Goal: Register for event/course

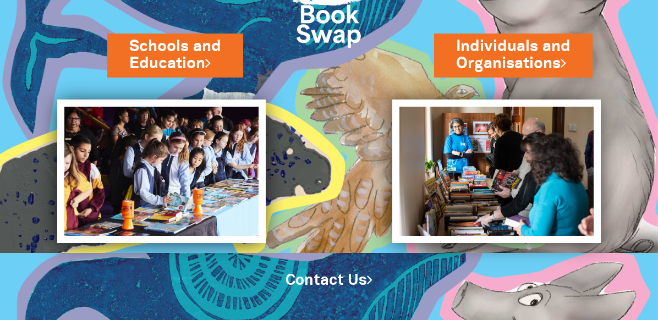
scroll to position [81, 0]
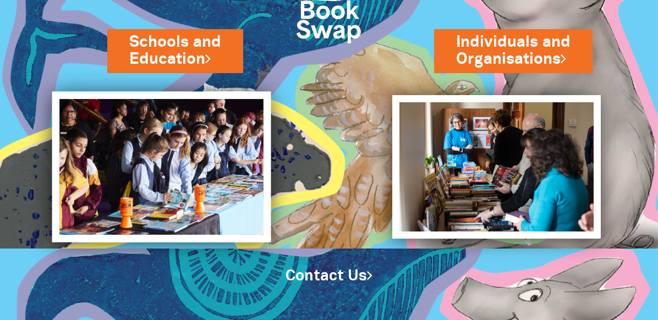
click at [198, 147] on img at bounding box center [161, 166] width 219 height 151
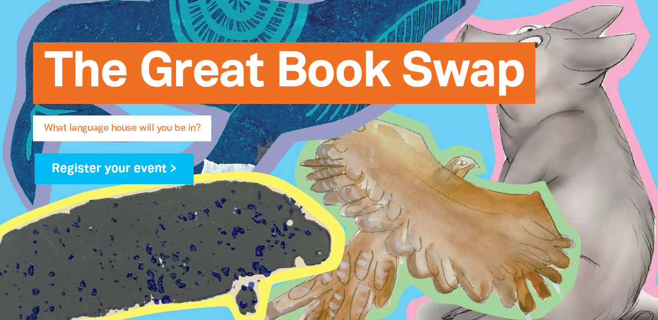
scroll to position [167, 0]
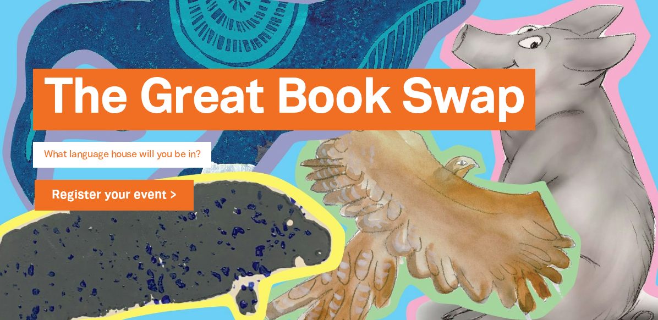
click at [105, 193] on link "Register your event >" at bounding box center [114, 195] width 159 height 31
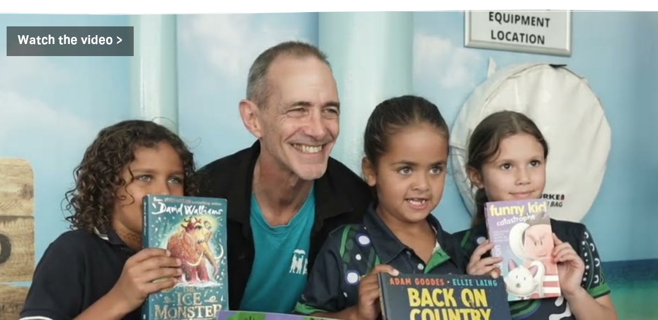
scroll to position [1779, 0]
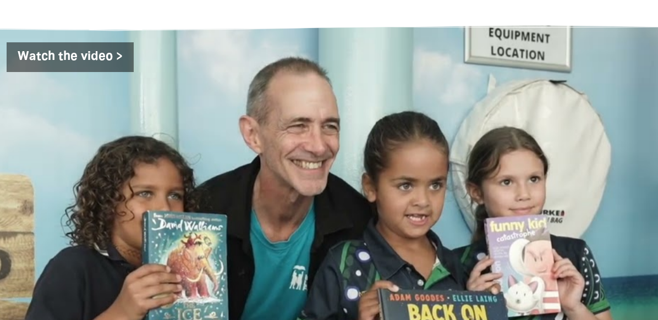
click at [511, 152] on div "Watch the video >" at bounding box center [329, 217] width 636 height 351
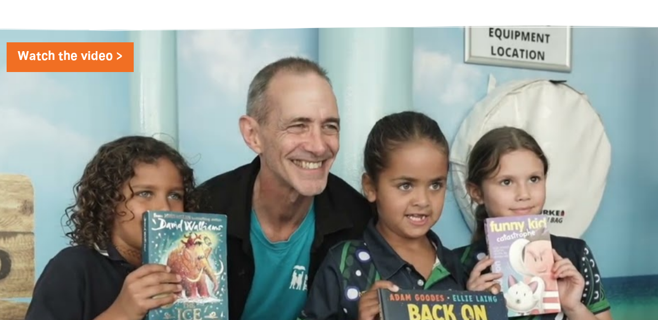
click at [75, 42] on link "Watch the video >" at bounding box center [70, 57] width 127 height 30
